Goal: Task Accomplishment & Management: Use online tool/utility

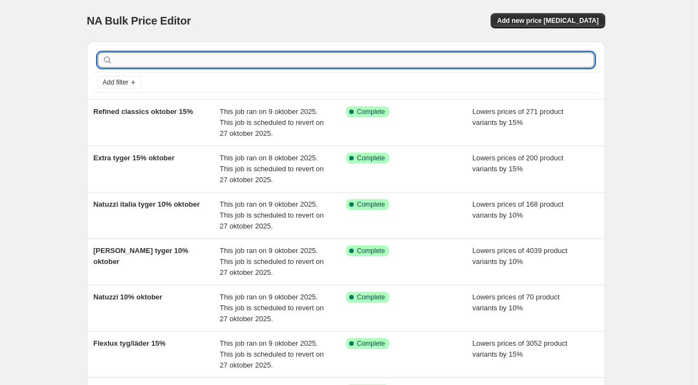
click at [144, 61] on input "text" at bounding box center [354, 59] width 479 height 15
type input "nat"
